Goal: Navigation & Orientation: Find specific page/section

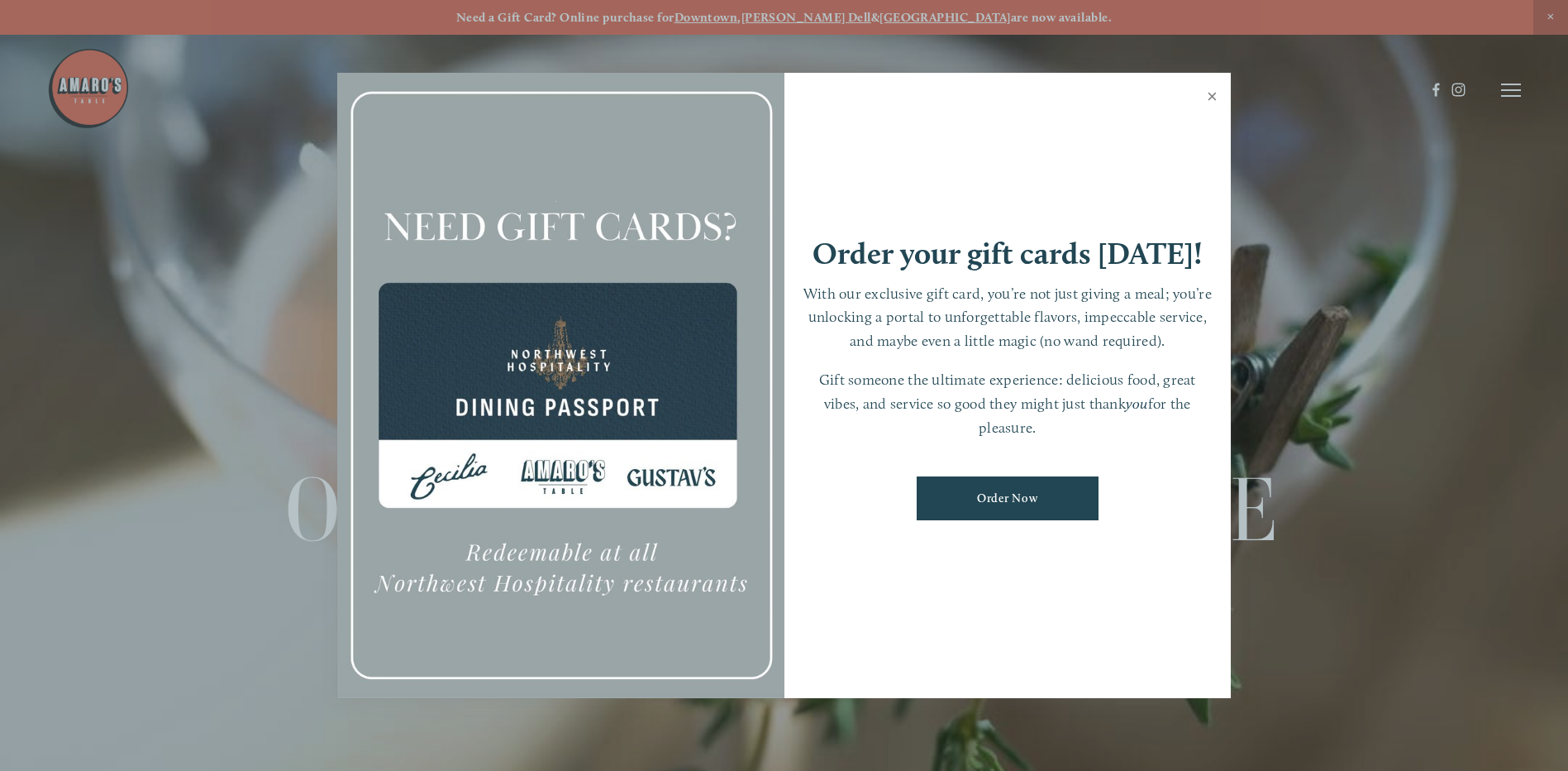
click at [1214, 95] on link "Close" at bounding box center [1211, 98] width 32 height 46
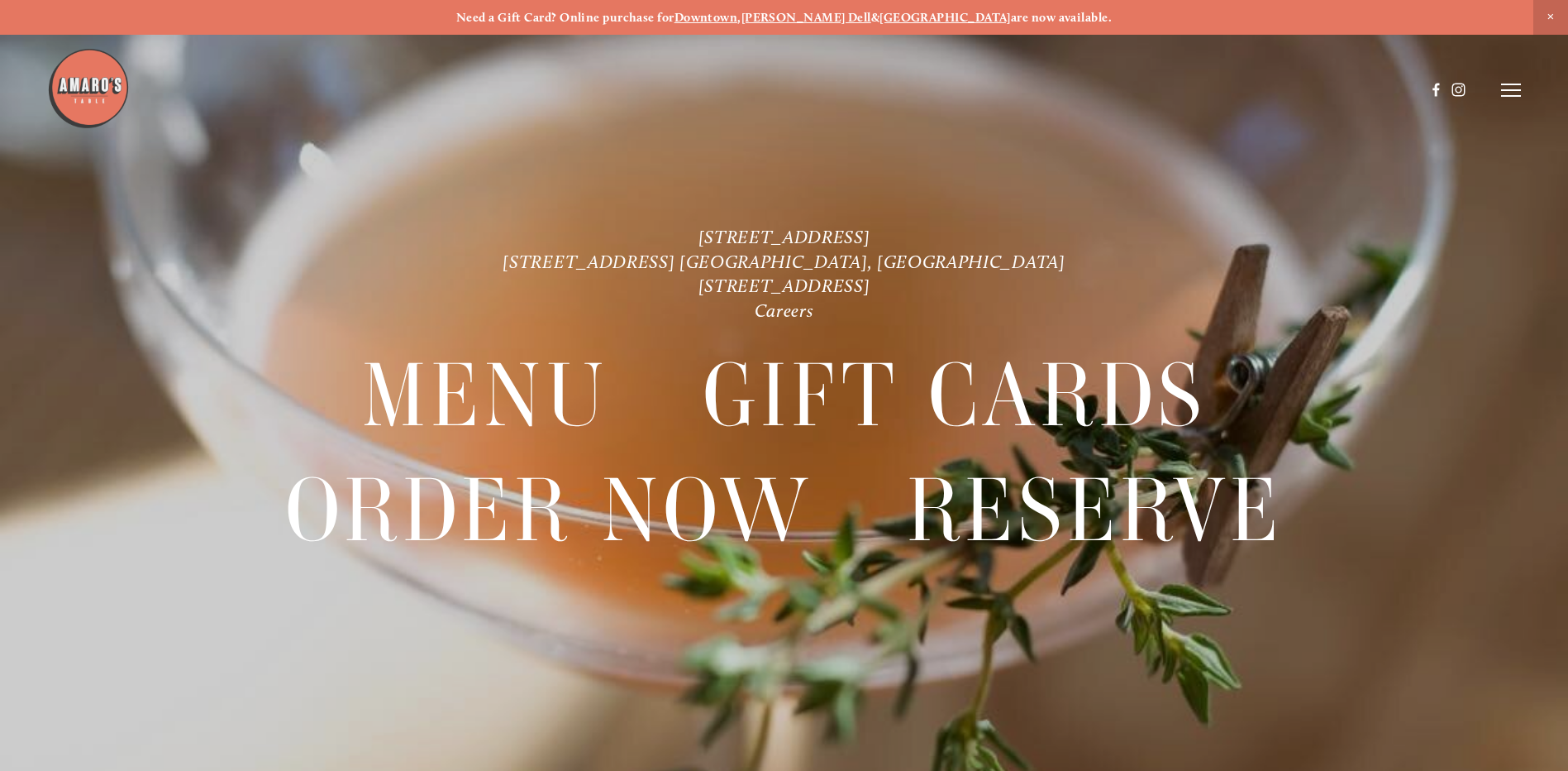
click at [1521, 92] on div at bounding box center [784, 386] width 1568 height 771
click at [1518, 92] on icon at bounding box center [1510, 90] width 19 height 15
click at [1150, 92] on span "Menu" at bounding box center [1165, 90] width 34 height 16
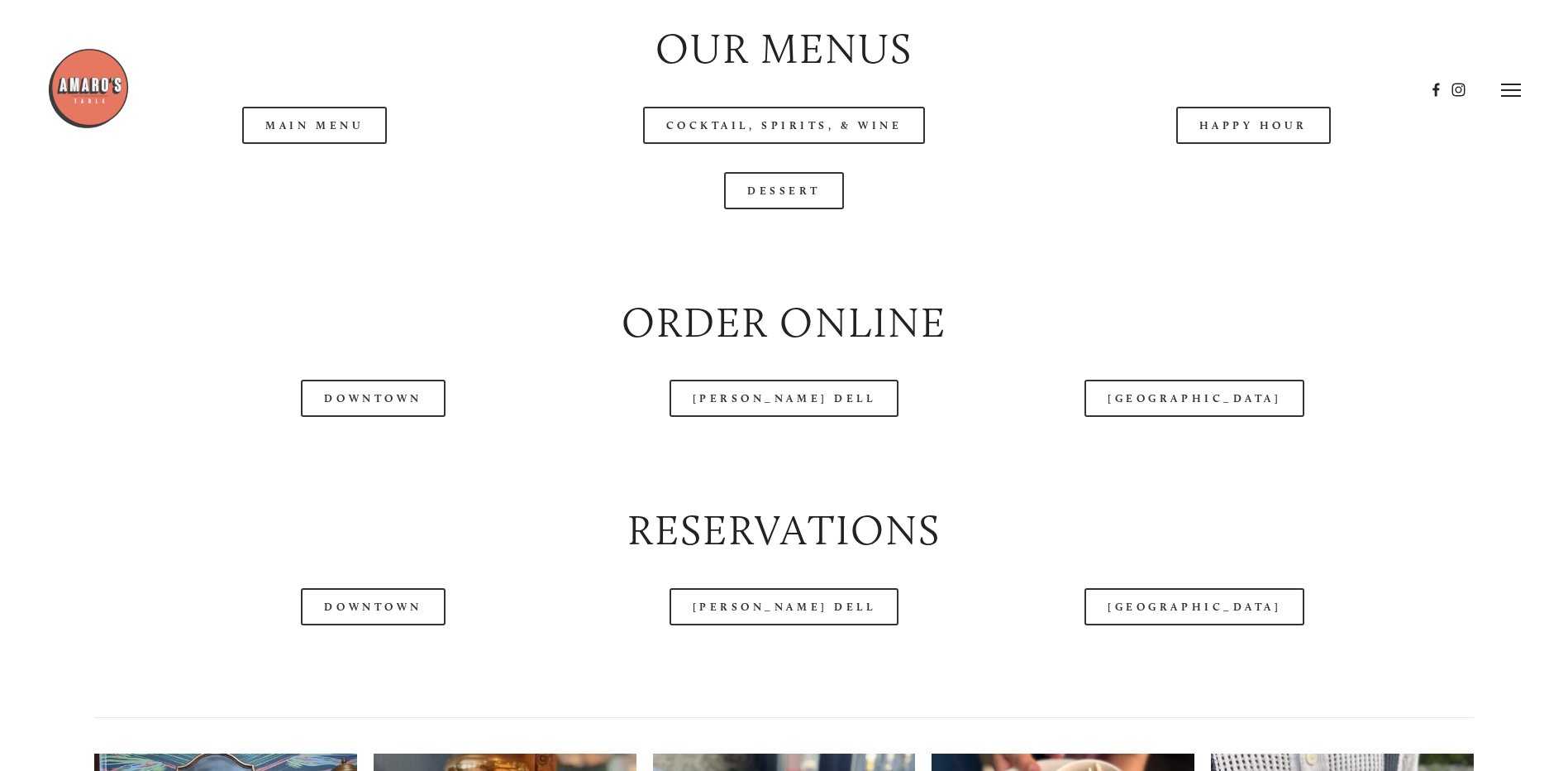
scroll to position [1819, 0]
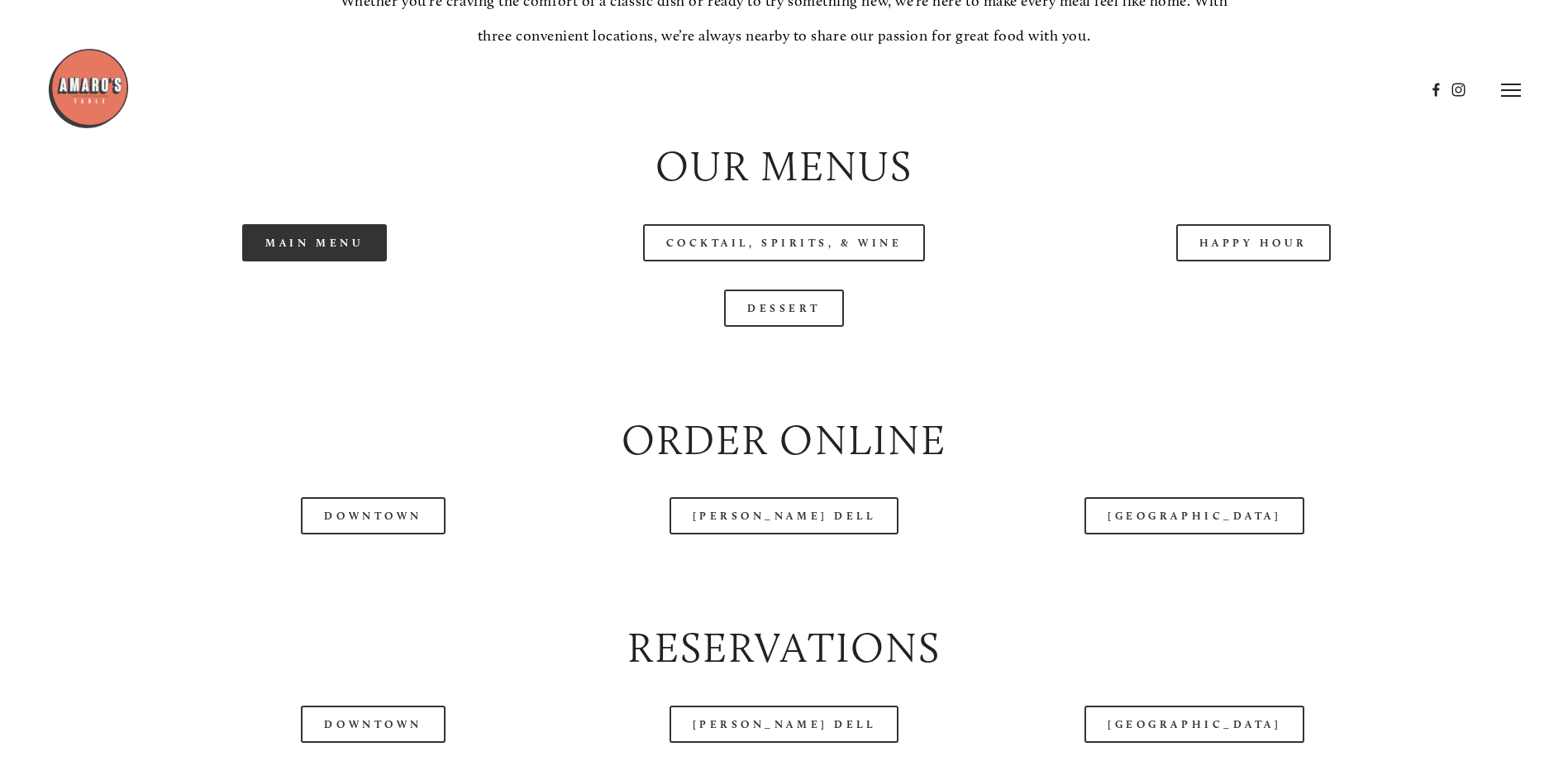
click at [354, 262] on link "Main Menu" at bounding box center [314, 242] width 145 height 37
